Goal: Transaction & Acquisition: Purchase product/service

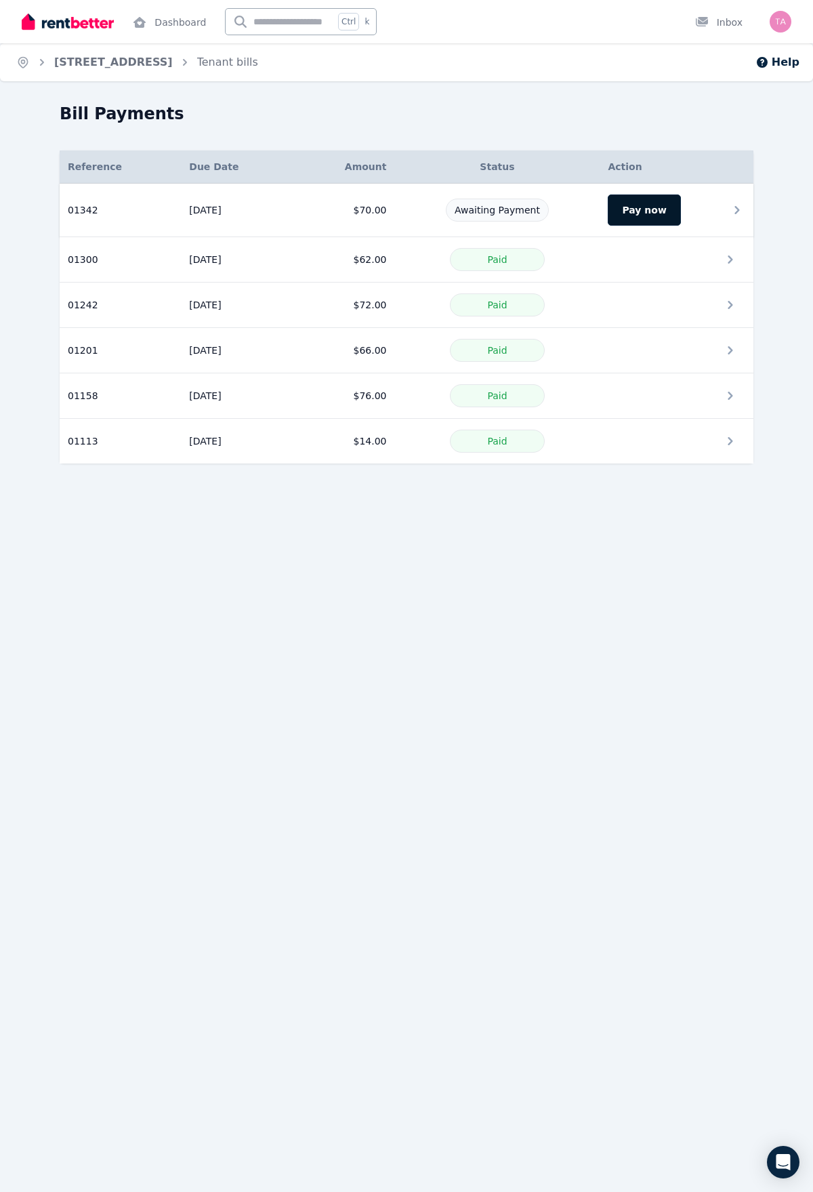
click at [656, 195] on button "Pay now" at bounding box center [644, 210] width 73 height 31
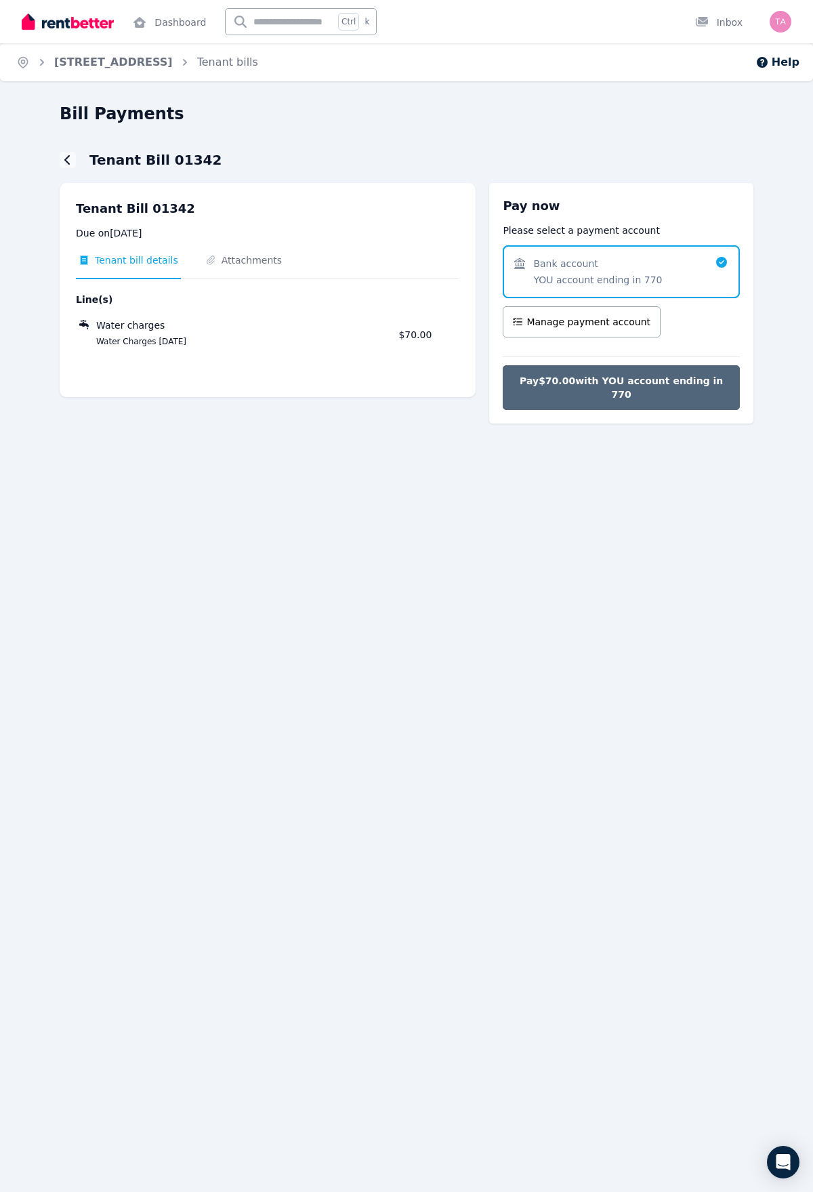
click at [663, 374] on span "Pay $70.00 with YOU account ending in 770" at bounding box center [621, 387] width 209 height 27
